Goal: Transaction & Acquisition: Purchase product/service

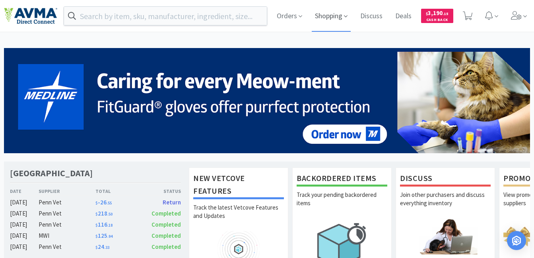
click at [328, 18] on span "Shopping" at bounding box center [331, 16] width 39 height 32
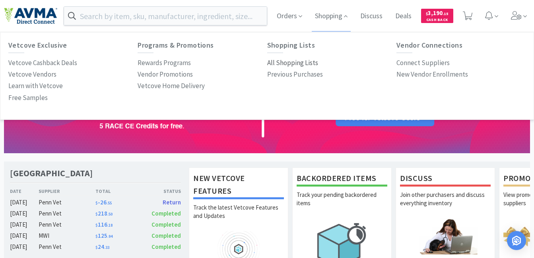
click at [283, 60] on p "All Shopping Lists" at bounding box center [292, 63] width 51 height 11
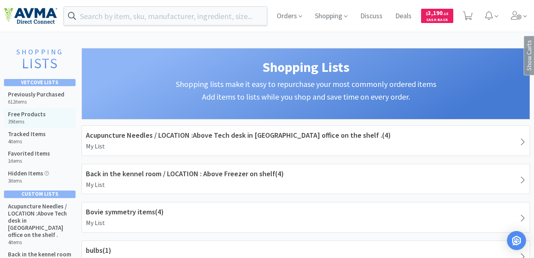
select select "1"
select select "10"
click at [39, 97] on h5 "Previously Purchased" at bounding box center [36, 94] width 56 height 7
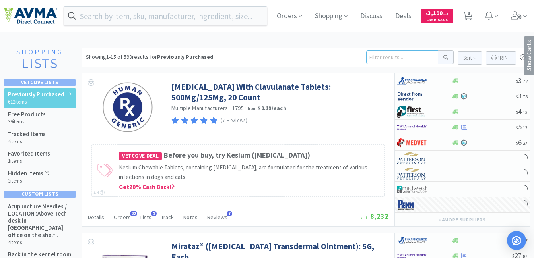
click at [373, 59] on input at bounding box center [402, 57] width 72 height 14
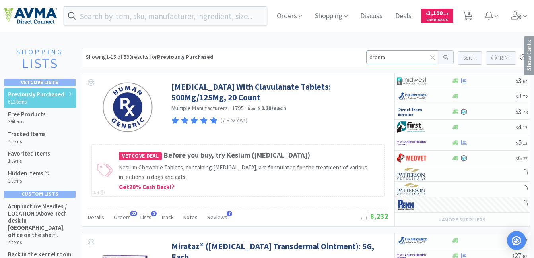
type input "drontal"
click button at bounding box center [446, 57] width 16 height 14
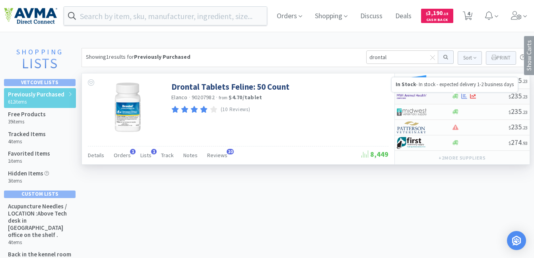
click at [455, 97] on icon at bounding box center [455, 96] width 6 height 5
select select "1"
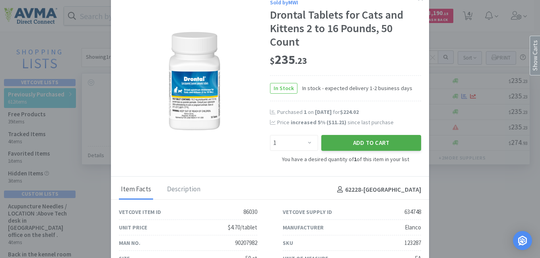
click at [363, 143] on button "Add to Cart" at bounding box center [371, 143] width 100 height 16
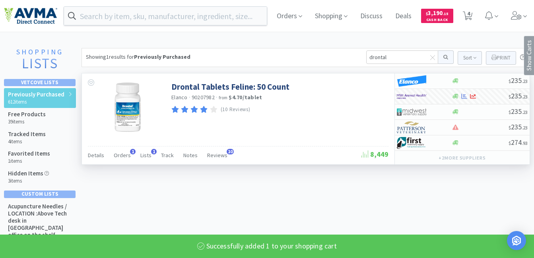
select select "1"
click at [468, 15] on span "5" at bounding box center [468, 14] width 3 height 32
select select "1"
select select "10"
select select "1"
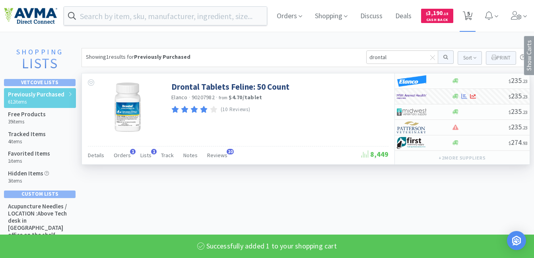
select select "1"
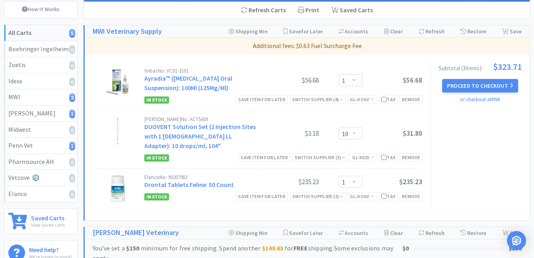
scroll to position [40, 0]
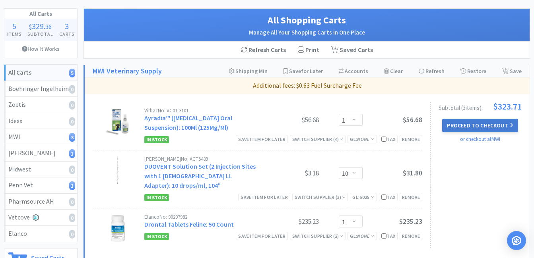
click at [473, 124] on button "Proceed to Checkout" at bounding box center [480, 126] width 76 height 14
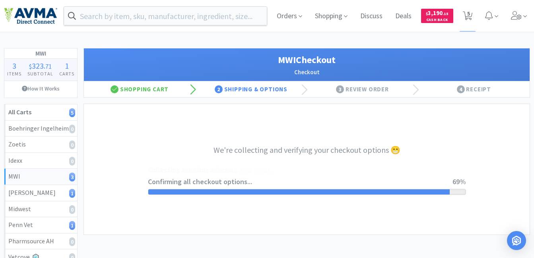
select select "STD_"
select select "FX9"
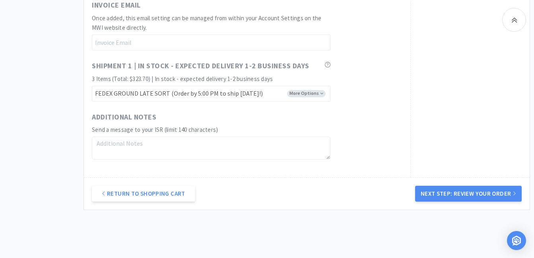
scroll to position [477, 0]
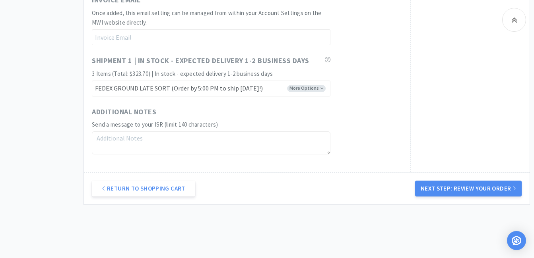
click at [473, 188] on button "Next Step: Review Your Order" at bounding box center [468, 189] width 107 height 16
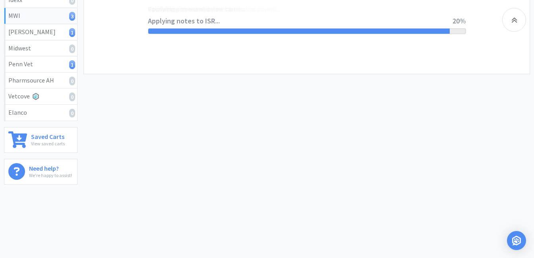
scroll to position [0, 0]
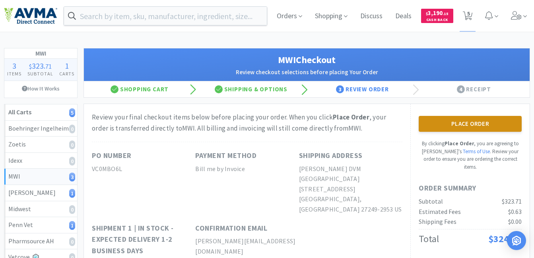
click at [464, 124] on button "Place Order" at bounding box center [470, 124] width 103 height 16
